Goal: Information Seeking & Learning: Understand process/instructions

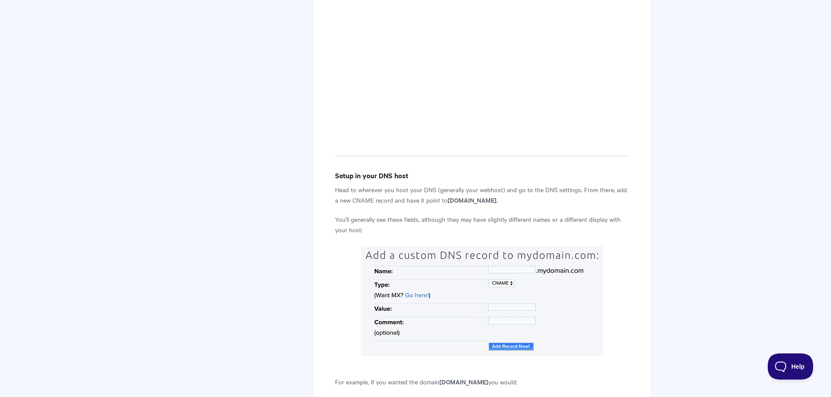
click at [449, 195] on strong "custom-domains.qwilr.com" at bounding box center [472, 199] width 49 height 9
drag, startPoint x: 449, startPoint y: 149, endPoint x: 509, endPoint y: 144, distance: 60.5
click at [496, 195] on strong "[DOMAIN_NAME]" at bounding box center [472, 199] width 49 height 9
copy strong "[DOMAIN_NAME]"
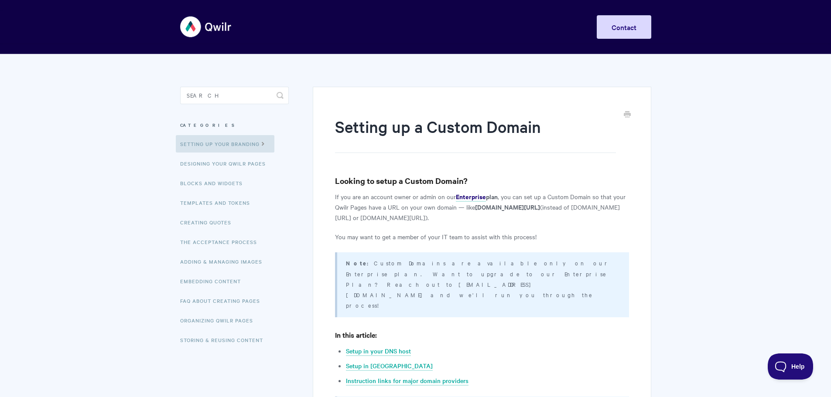
click at [214, 92] on input "Search" at bounding box center [234, 95] width 109 height 17
type input "a"
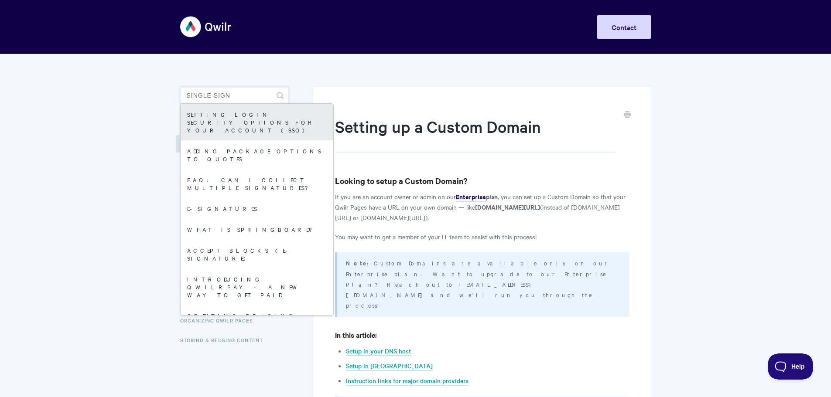
type input "single sign"
click at [230, 115] on link "Setting login security options for your Account (SSO)" at bounding box center [257, 122] width 153 height 37
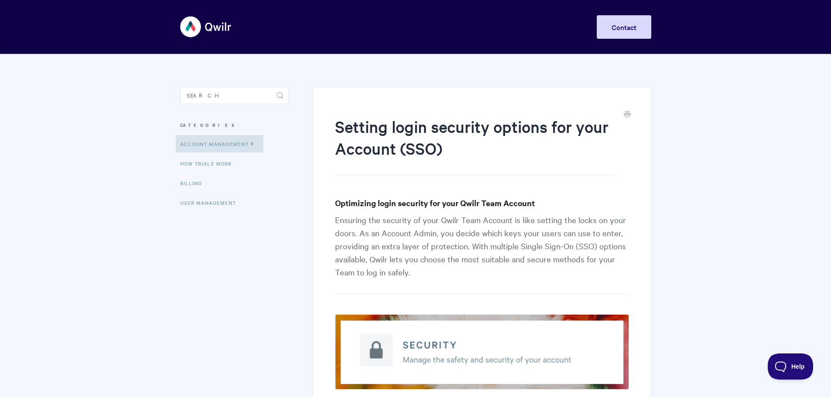
click at [560, 198] on h3 "Optimizing login security for your Qwilr Team Account" at bounding box center [482, 203] width 294 height 12
click at [553, 206] on h3 "Optimizing login security for your Qwilr Team Account" at bounding box center [482, 203] width 294 height 12
click at [480, 205] on h3 "Optimizing login security for your Qwilr Team Account" at bounding box center [482, 203] width 294 height 12
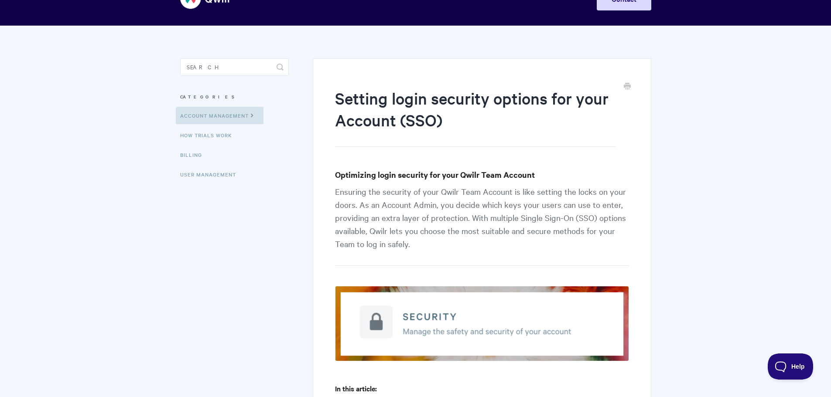
scroll to position [44, 0]
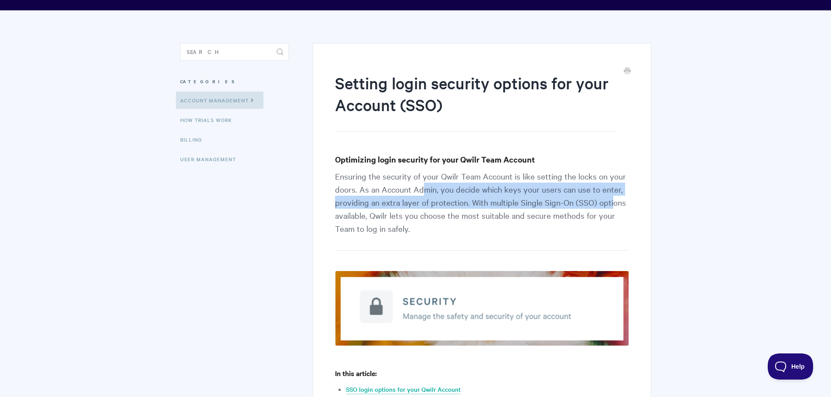
drag, startPoint x: 423, startPoint y: 191, endPoint x: 629, endPoint y: 205, distance: 205.9
click at [627, 205] on p "Ensuring the security of your Qwilr Team Account is like setting the locks on y…" at bounding box center [482, 210] width 294 height 81
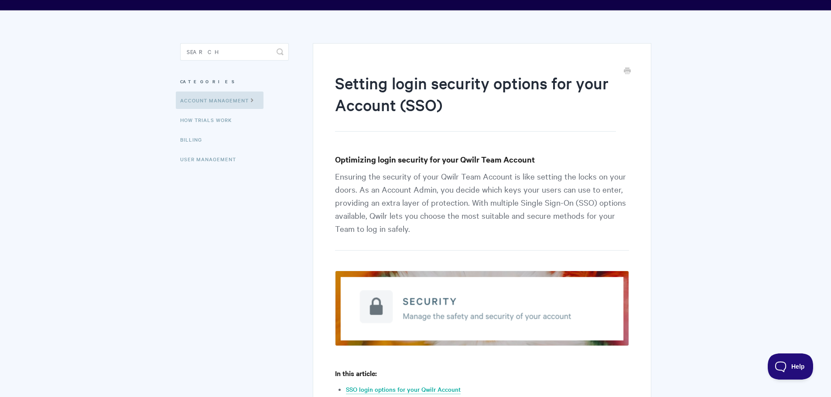
click at [515, 217] on p "Ensuring the security of your Qwilr Team Account is like setting the locks on y…" at bounding box center [482, 210] width 294 height 81
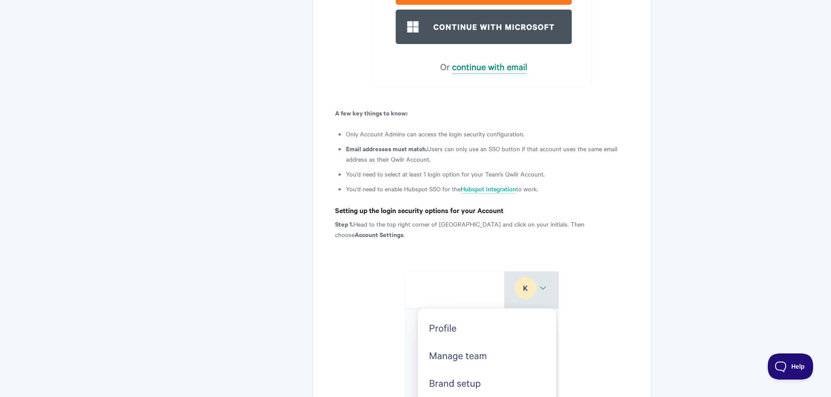
scroll to position [960, 0]
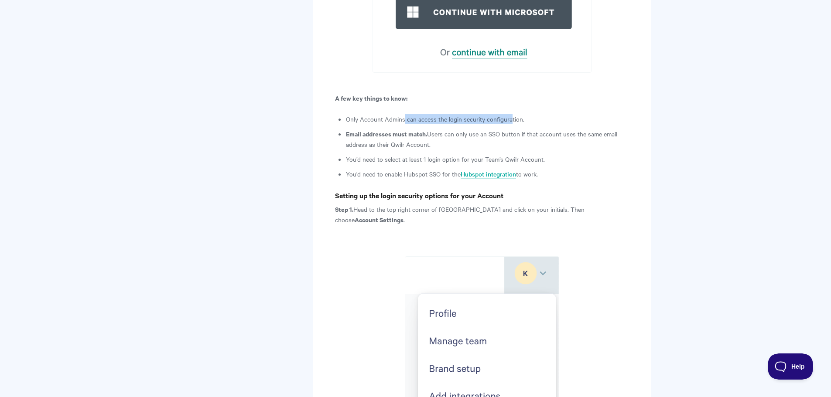
click at [537, 124] on li "Only Account Admins can access the login security configuration." at bounding box center [487, 119] width 283 height 10
click at [383, 117] on li "Only Account Admins can access the login security configuration." at bounding box center [487, 119] width 283 height 10
drag, startPoint x: 356, startPoint y: 131, endPoint x: 475, endPoint y: 134, distance: 118.7
click at [468, 134] on li "Email addresses must match. Users can only use an SSO button if that account us…" at bounding box center [487, 139] width 283 height 21
click at [476, 134] on li "Email addresses must match. Users can only use an SSO button if that account us…" at bounding box center [487, 139] width 283 height 21
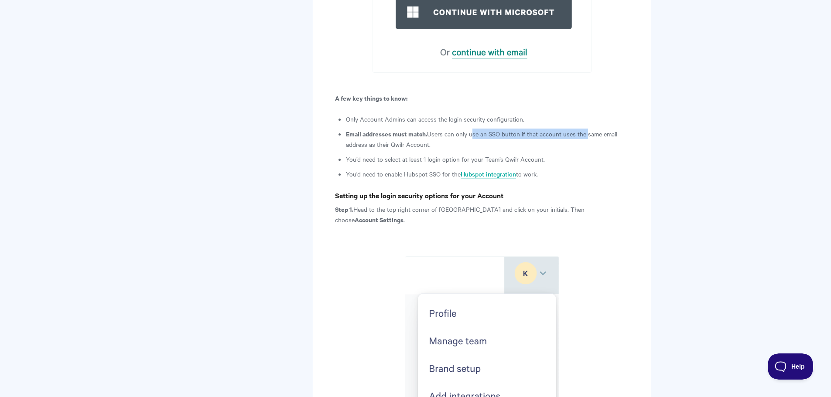
drag, startPoint x: 476, startPoint y: 134, endPoint x: 577, endPoint y: 138, distance: 101.3
click at [577, 138] on li "Email addresses must match. Users can only use an SSO button if that account us…" at bounding box center [487, 139] width 283 height 21
click at [437, 133] on li "Email addresses must match. Users can only use an SSO button if that account us…" at bounding box center [487, 139] width 283 height 21
click at [429, 133] on li "Email addresses must match. Users can only use an SSO button if that account us…" at bounding box center [487, 139] width 283 height 21
drag, startPoint x: 429, startPoint y: 133, endPoint x: 608, endPoint y: 134, distance: 179.7
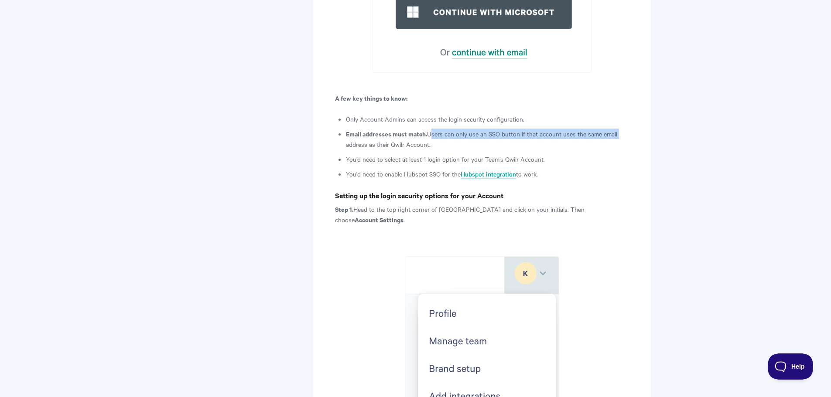
click at [608, 134] on li "Email addresses must match. Users can only use an SSO button if that account us…" at bounding box center [487, 139] width 283 height 21
click at [475, 126] on ul "Only Account Admins can access the login security configuration. Email addresse…" at bounding box center [487, 146] width 283 height 65
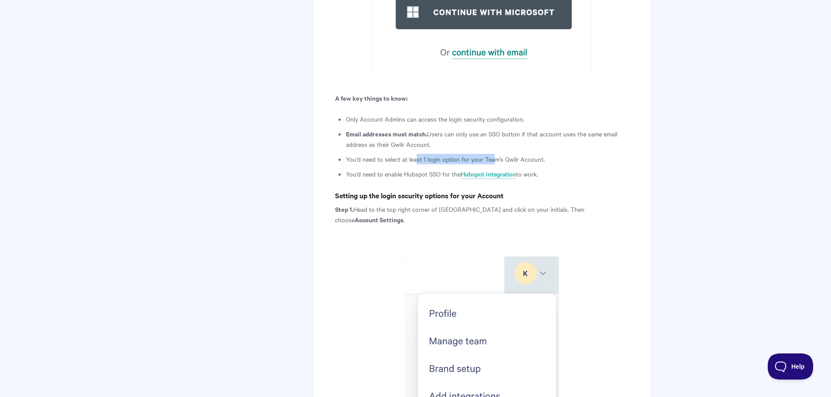
drag, startPoint x: 417, startPoint y: 158, endPoint x: 494, endPoint y: 157, distance: 76.8
click at [493, 157] on li "You’d need to select at least 1 login option for your Team’s Qwilr Account." at bounding box center [487, 159] width 283 height 10
click at [526, 158] on li "You’d need to select at least 1 login option for your Team’s Qwilr Account." at bounding box center [487, 159] width 283 height 10
drag, startPoint x: 526, startPoint y: 158, endPoint x: 413, endPoint y: 158, distance: 113.4
click at [413, 158] on li "You’d need to select at least 1 login option for your Team’s Qwilr Account." at bounding box center [487, 159] width 283 height 10
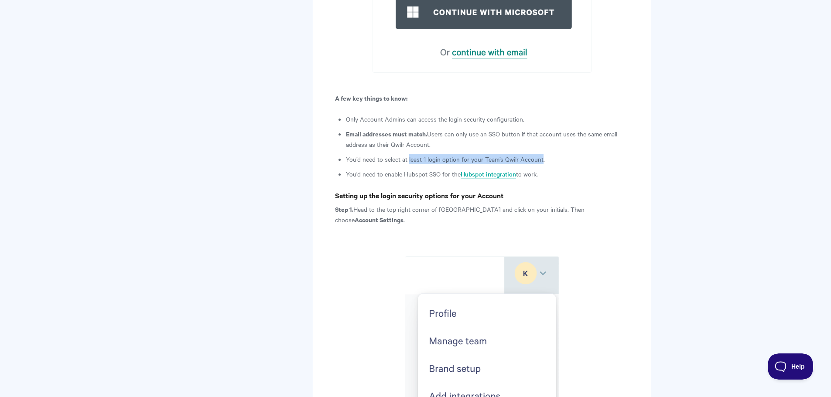
click at [484, 157] on li "You’d need to select at least 1 login option for your Team’s Qwilr Account." at bounding box center [487, 159] width 283 height 10
click at [425, 177] on li "You'd need to enable Hubspot SSO for the Hubspot integration to work." at bounding box center [487, 174] width 283 height 10
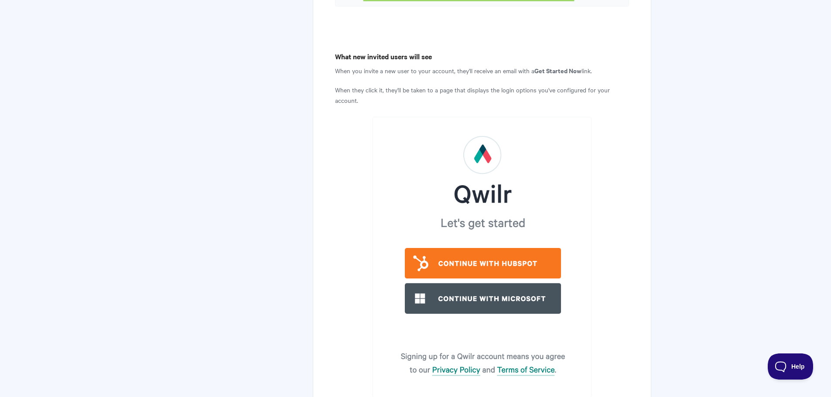
scroll to position [2847, 0]
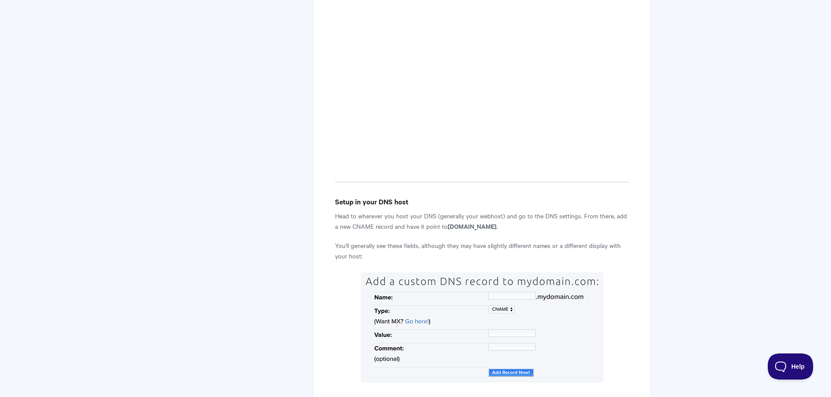
scroll to position [523, 0]
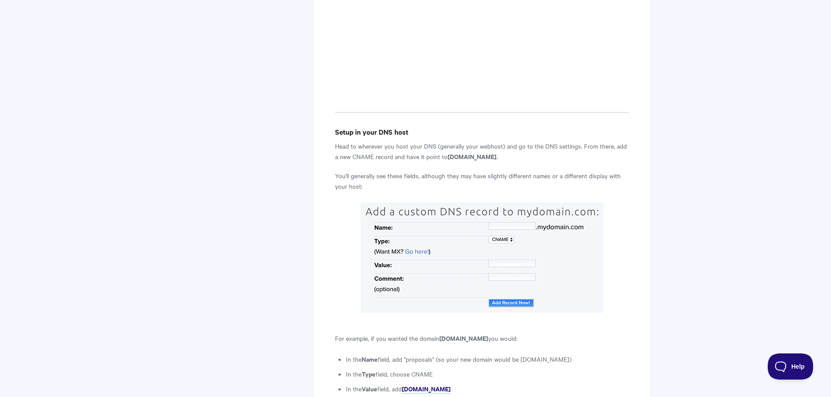
click at [454, 152] on strong "custom-domains.qwilr.com" at bounding box center [472, 156] width 49 height 9
drag, startPoint x: 454, startPoint y: 101, endPoint x: 511, endPoint y: 104, distance: 57.2
click at [496, 152] on strong "[DOMAIN_NAME]" at bounding box center [472, 156] width 49 height 9
copy strong "[DOMAIN_NAME]"
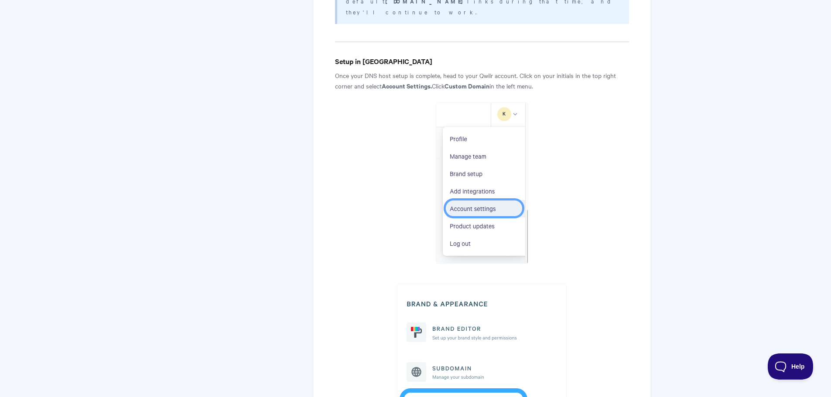
scroll to position [1265, 0]
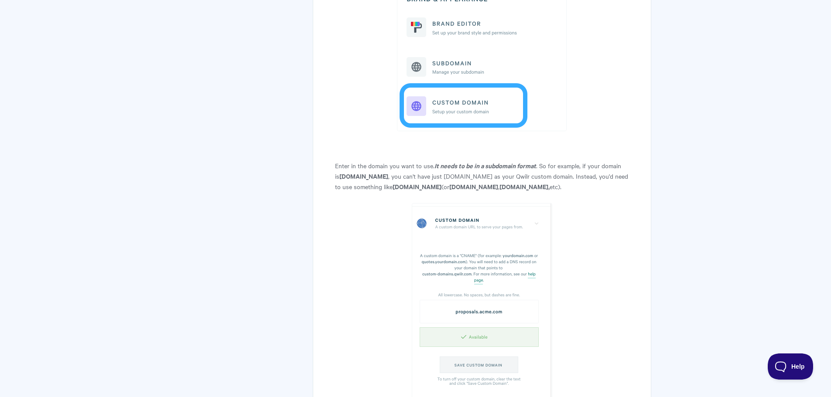
click at [444, 161] on strong "It needs to be in a subdomain format" at bounding box center [485, 165] width 102 height 9
drag, startPoint x: 444, startPoint y: 92, endPoint x: 570, endPoint y: 81, distance: 126.2
click at [599, 161] on p "Enter in the domain you want to use. It needs to be in a subdomain format . So …" at bounding box center [482, 176] width 294 height 31
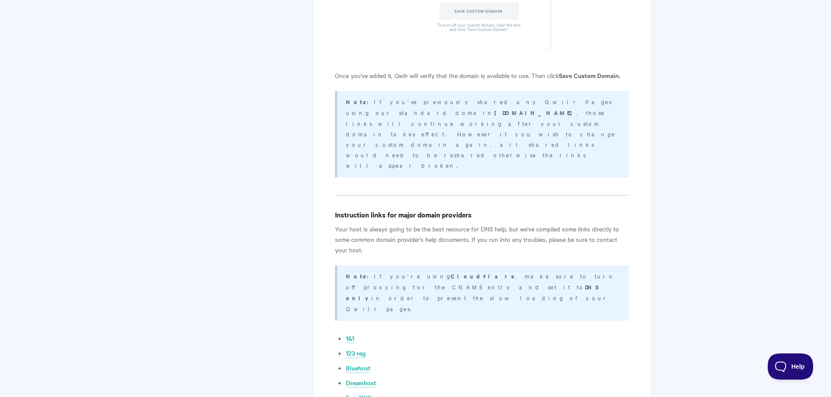
scroll to position [1443, 0]
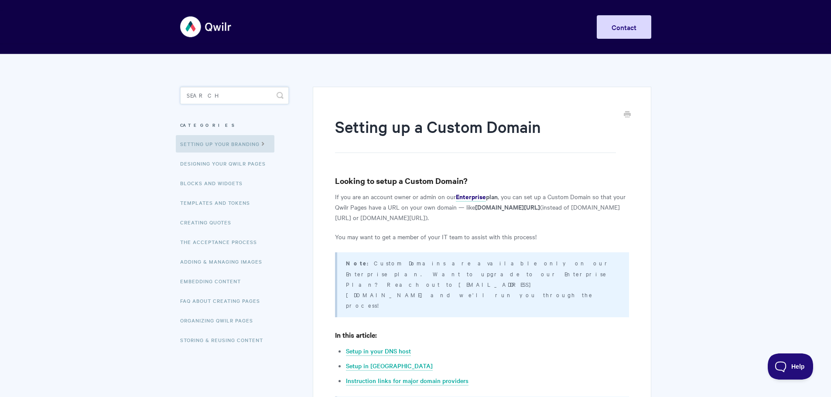
click at [214, 92] on input "Search" at bounding box center [234, 95] width 109 height 17
